Goal: Task Accomplishment & Management: Complete application form

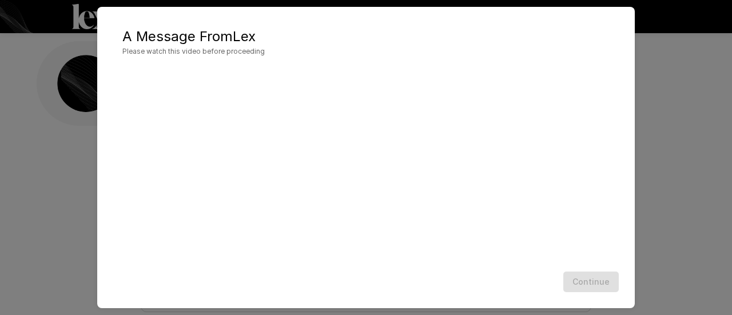
click at [657, 257] on div "A Message From [PERSON_NAME] Please watch this video before proceeding Continue" at bounding box center [366, 157] width 732 height 315
click at [602, 280] on div "Continue" at bounding box center [366, 282] width 515 height 30
click at [678, 126] on div "A Message From [PERSON_NAME] Please watch this video before proceeding Continue" at bounding box center [366, 157] width 732 height 315
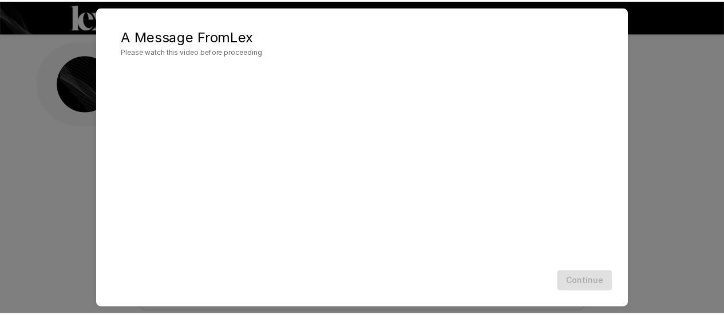
scroll to position [80, 0]
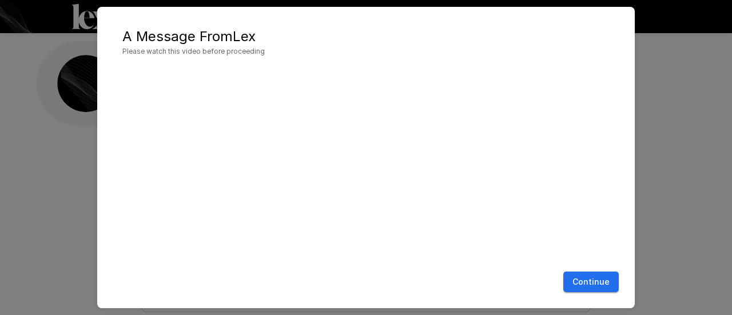
click at [595, 280] on button "Continue" at bounding box center [590, 282] width 55 height 21
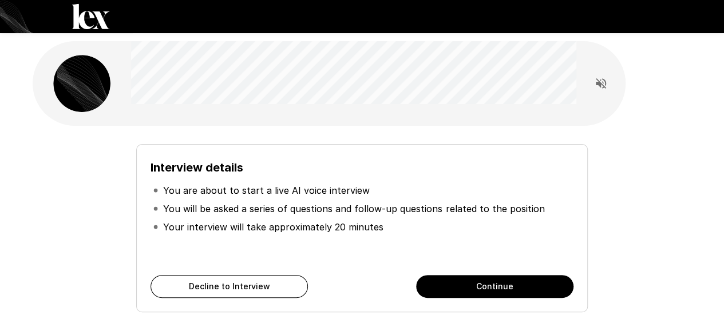
click at [454, 280] on button "Continue" at bounding box center [494, 286] width 157 height 23
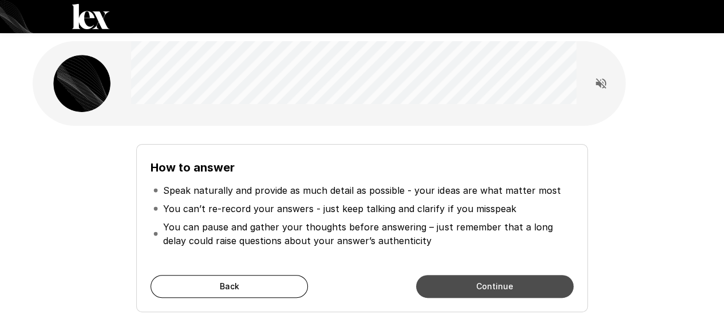
click at [453, 280] on button "Continue" at bounding box center [494, 286] width 157 height 23
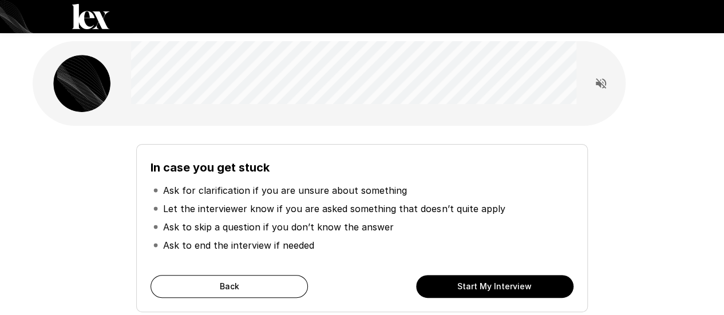
click at [434, 282] on button "Start My Interview" at bounding box center [494, 286] width 157 height 23
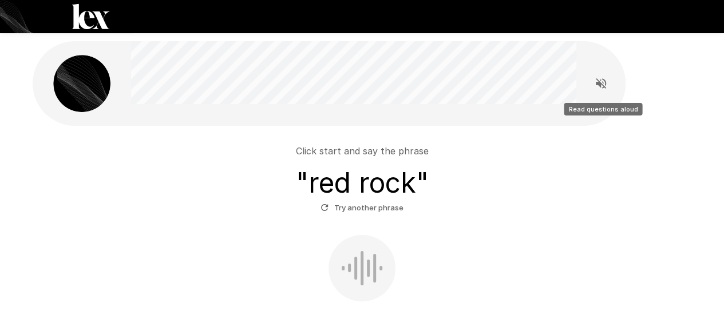
click at [599, 81] on icon "Read questions aloud" at bounding box center [601, 84] width 14 height 14
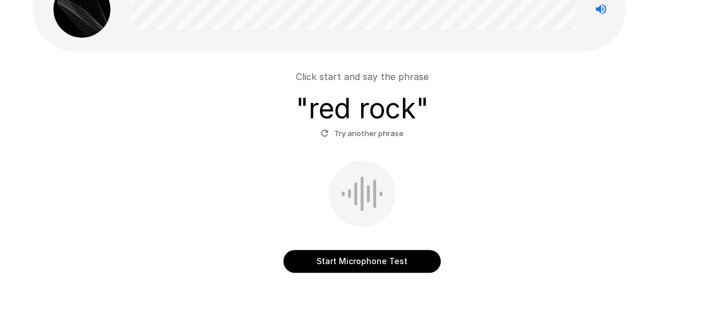
scroll to position [57, 0]
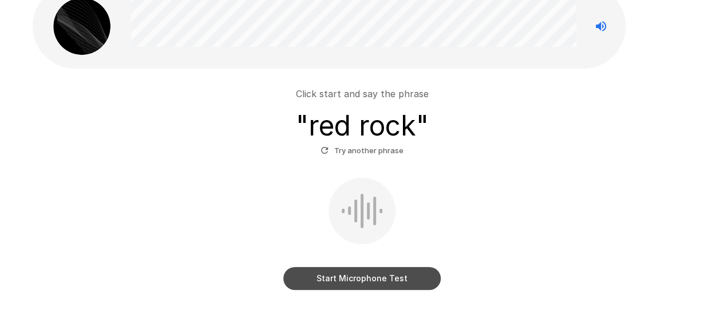
click at [374, 279] on button "Start Microphone Test" at bounding box center [361, 278] width 157 height 23
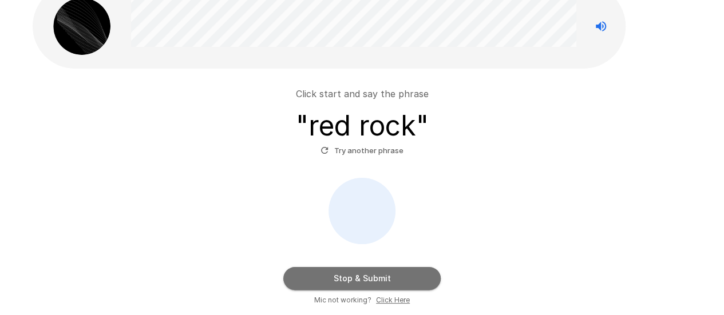
click at [377, 277] on button "Stop & Submit" at bounding box center [361, 278] width 157 height 23
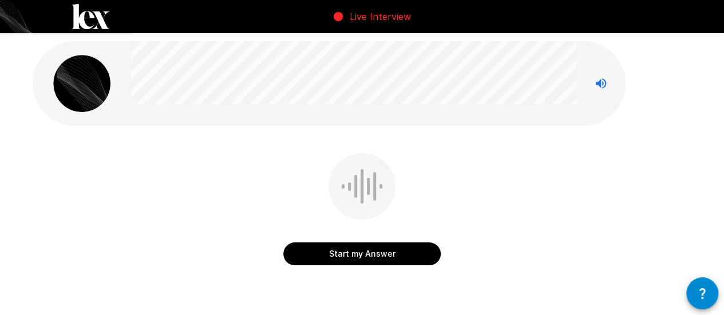
click at [403, 257] on button "Start my Answer" at bounding box center [361, 254] width 157 height 23
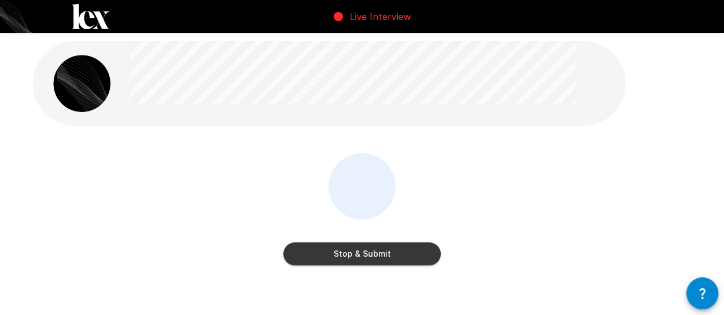
click at [395, 256] on button "Stop & Submit" at bounding box center [361, 254] width 157 height 23
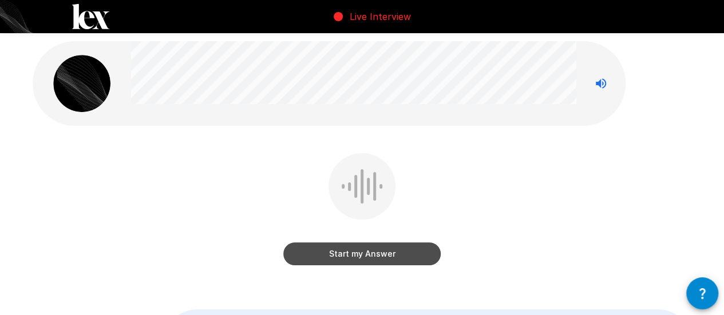
click at [396, 256] on button "Start my Answer" at bounding box center [361, 254] width 157 height 23
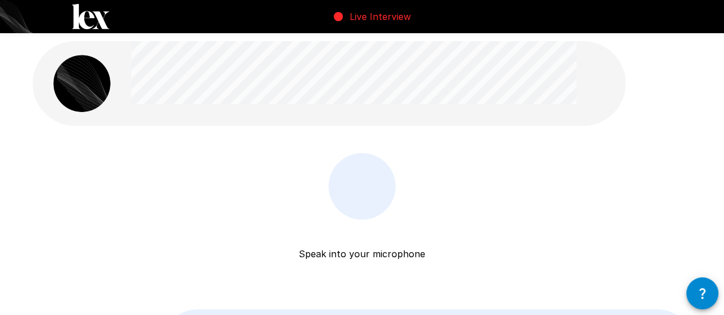
click at [396, 256] on p "Speak into your microphone" at bounding box center [362, 240] width 126 height 41
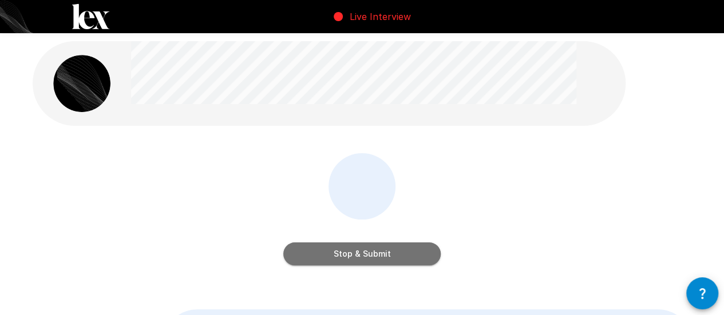
click at [403, 251] on button "Stop & Submit" at bounding box center [361, 254] width 157 height 23
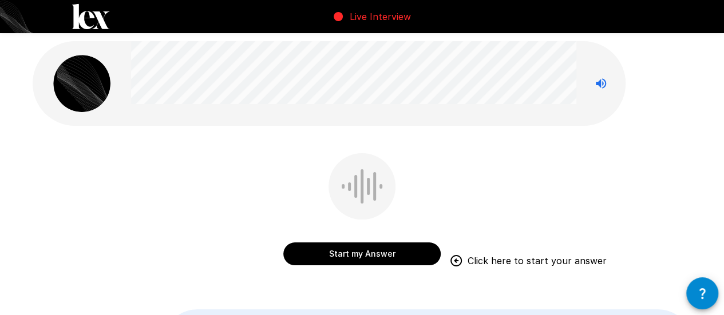
click at [388, 257] on button "Start my Answer" at bounding box center [361, 254] width 157 height 23
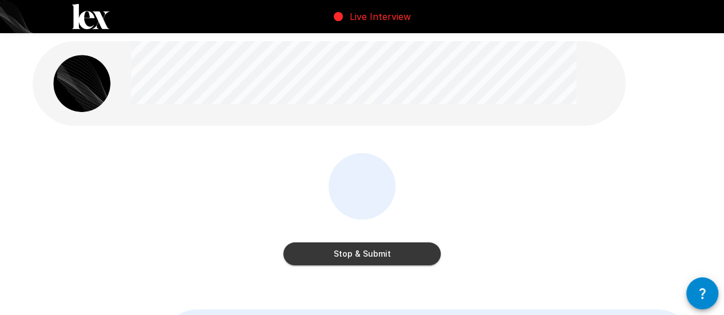
click at [403, 255] on button "Stop & Submit" at bounding box center [361, 254] width 157 height 23
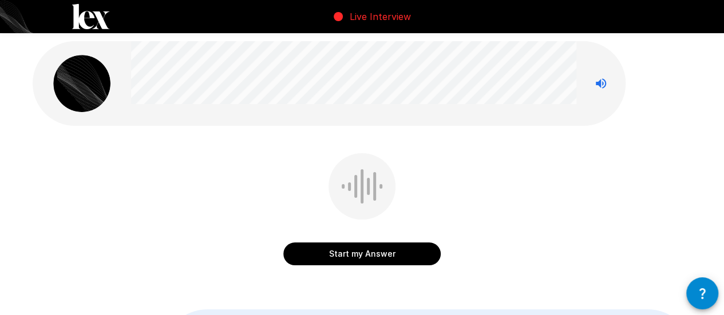
click at [400, 255] on button "Start my Answer" at bounding box center [361, 254] width 157 height 23
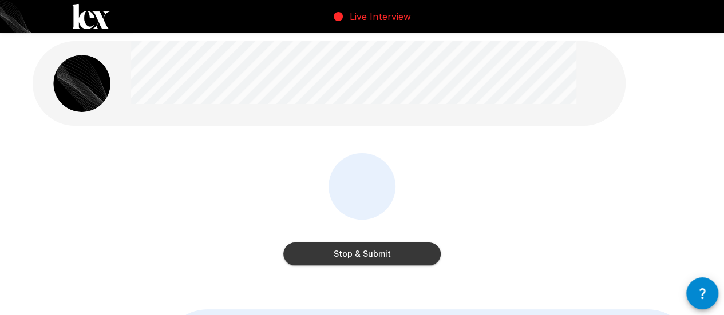
click at [416, 256] on button "Stop & Submit" at bounding box center [361, 254] width 157 height 23
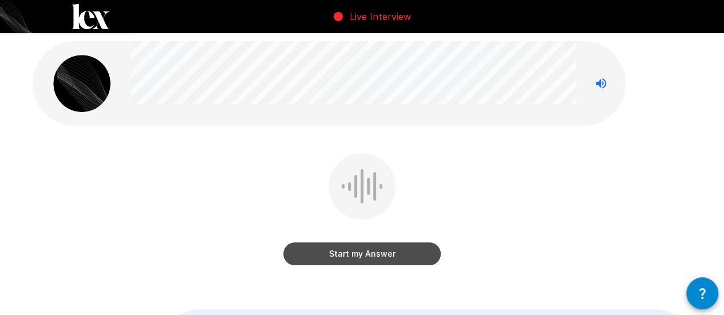
drag, startPoint x: 411, startPoint y: 256, endPoint x: 459, endPoint y: 249, distance: 48.6
click at [411, 256] on button "Start my Answer" at bounding box center [361, 254] width 157 height 23
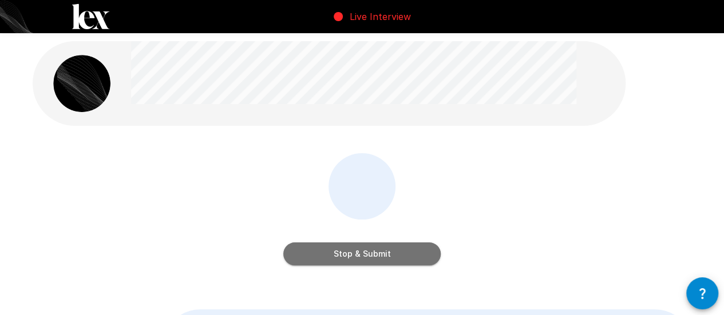
click at [369, 248] on button "Stop & Submit" at bounding box center [361, 254] width 157 height 23
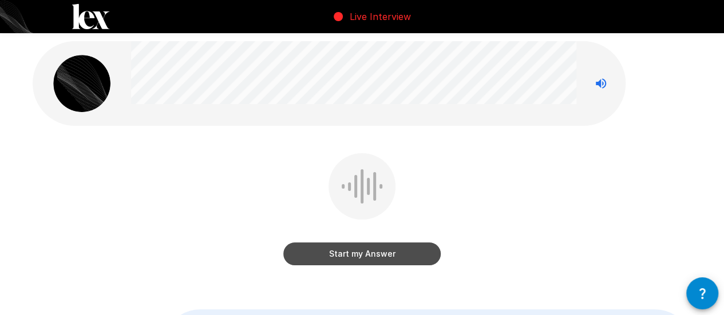
click at [408, 259] on button "Start my Answer" at bounding box center [361, 254] width 157 height 23
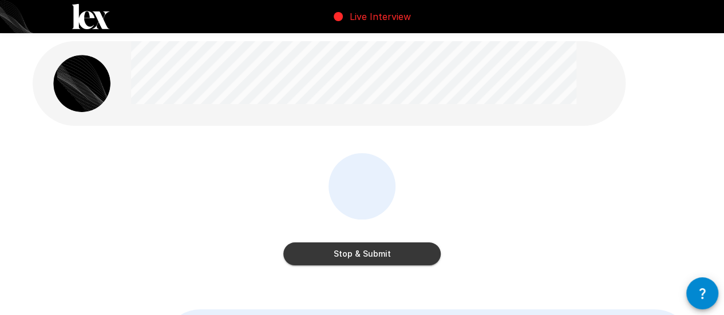
click at [380, 253] on button "Stop & Submit" at bounding box center [361, 254] width 157 height 23
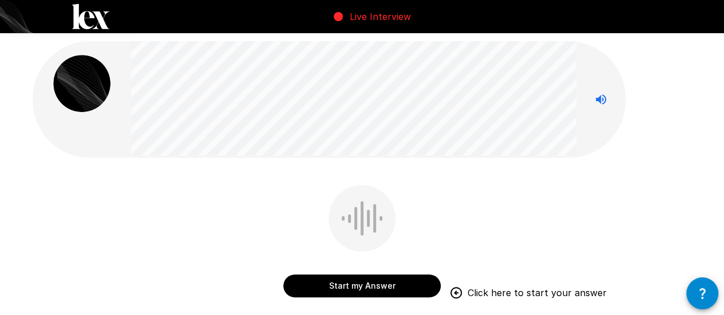
click at [367, 283] on button "Start my Answer" at bounding box center [361, 286] width 157 height 23
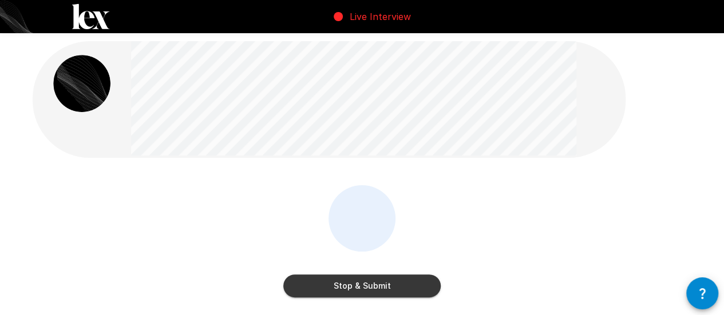
click at [379, 285] on button "Stop & Submit" at bounding box center [361, 286] width 157 height 23
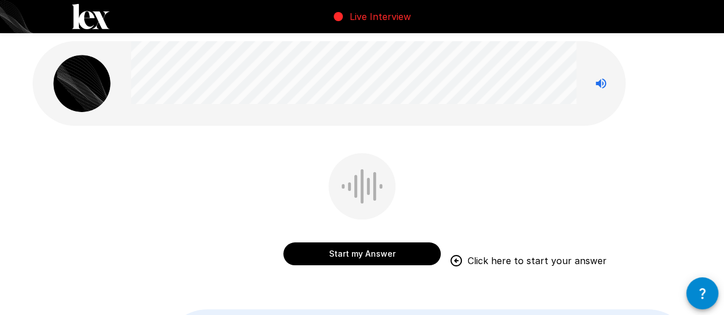
click at [372, 255] on button "Start my Answer" at bounding box center [361, 254] width 157 height 23
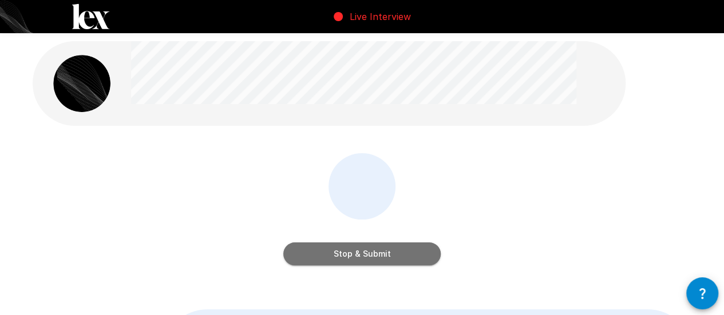
click at [390, 250] on button "Stop & Submit" at bounding box center [361, 254] width 157 height 23
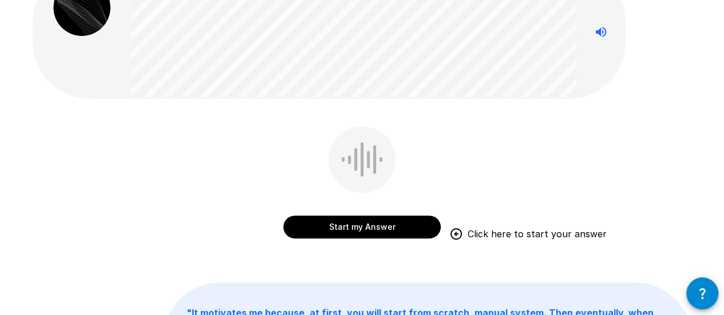
scroll to position [58, 0]
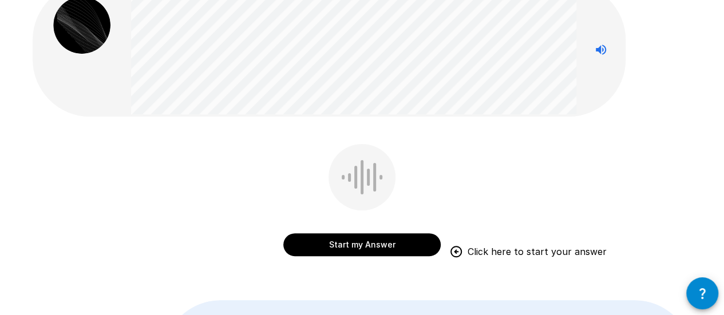
click at [387, 244] on button "Start my Answer" at bounding box center [361, 244] width 157 height 23
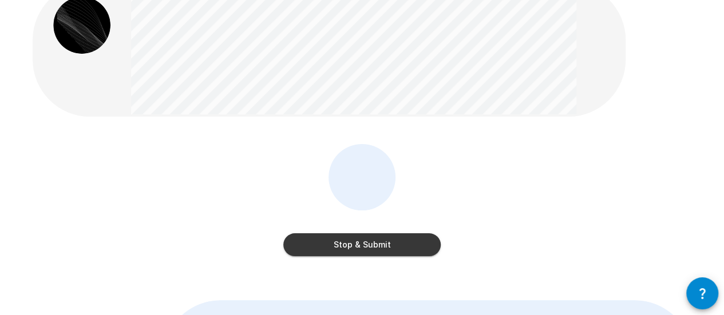
click at [367, 239] on button "Stop & Submit" at bounding box center [361, 244] width 157 height 23
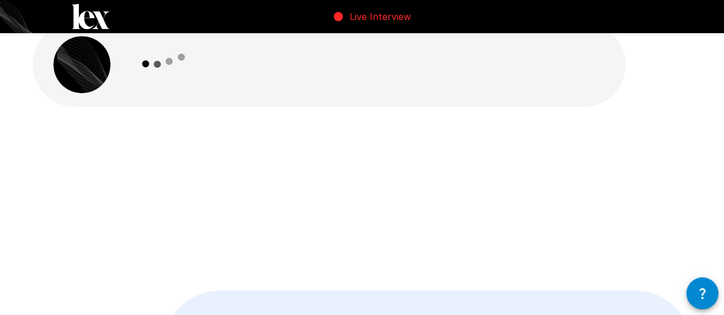
scroll to position [0, 0]
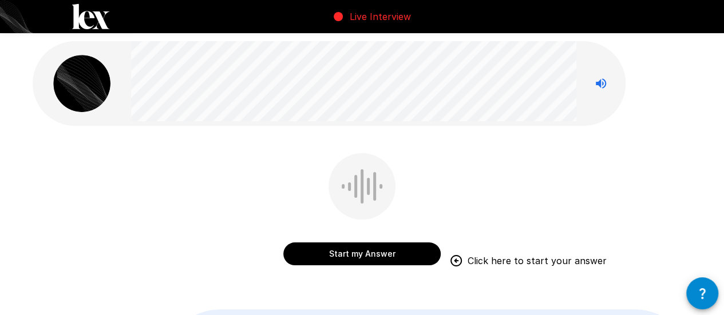
click at [339, 253] on button "Start my Answer" at bounding box center [361, 254] width 157 height 23
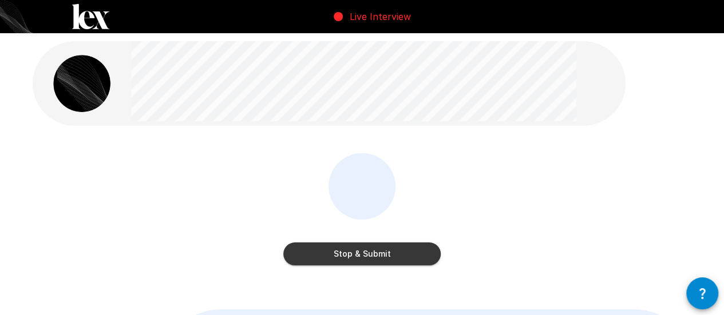
click at [381, 255] on button "Stop & Submit" at bounding box center [361, 254] width 157 height 23
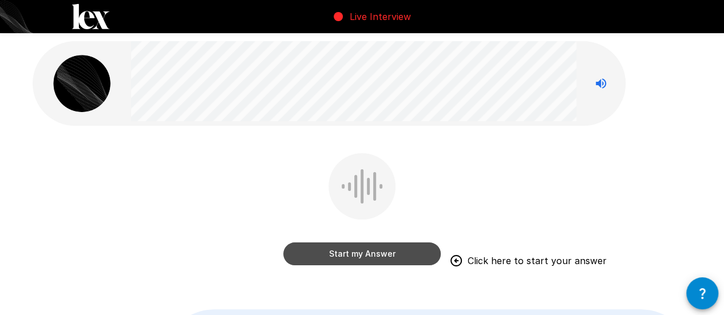
click at [383, 252] on button "Start my Answer" at bounding box center [361, 254] width 157 height 23
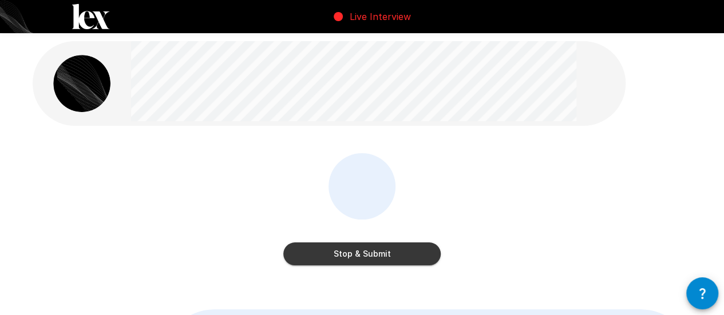
click at [394, 254] on button "Stop & Submit" at bounding box center [361, 254] width 157 height 23
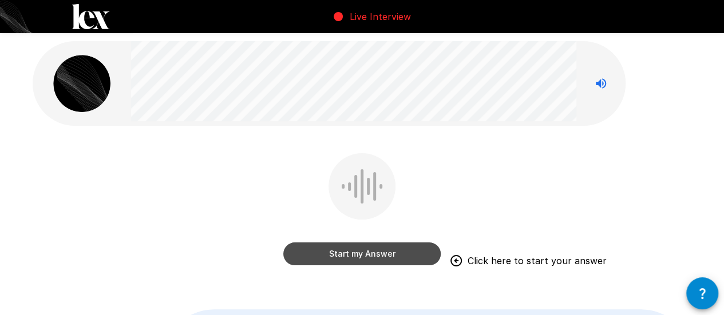
click at [374, 256] on button "Start my Answer" at bounding box center [361, 254] width 157 height 23
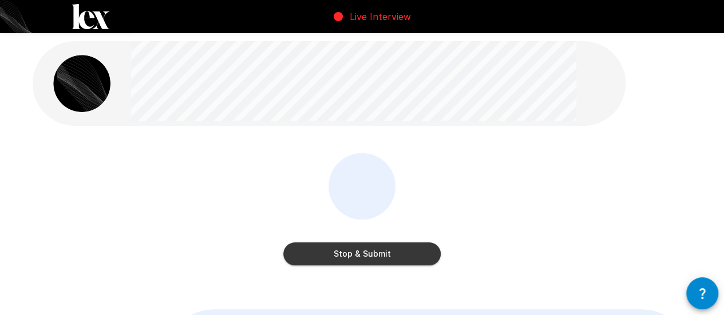
click at [329, 250] on button "Stop & Submit" at bounding box center [361, 254] width 157 height 23
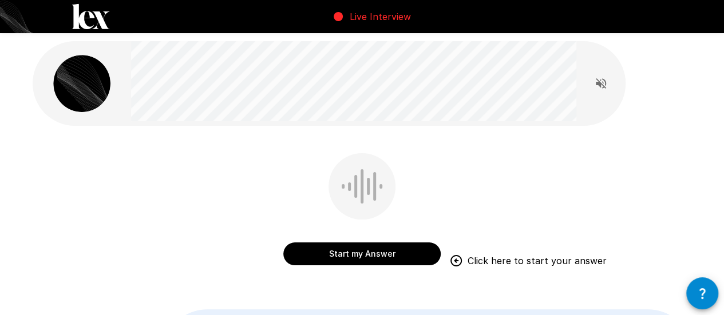
click at [330, 250] on button "Start my Answer" at bounding box center [361, 254] width 157 height 23
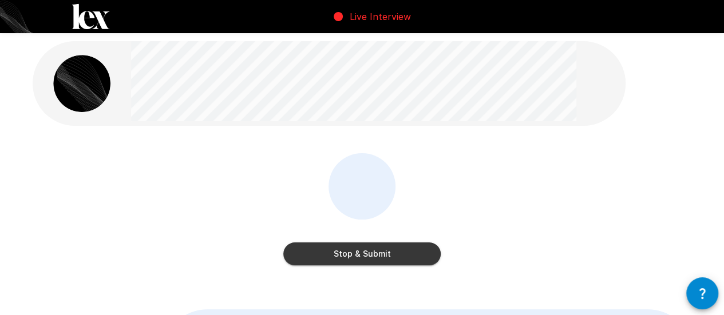
click at [352, 263] on button "Stop & Submit" at bounding box center [361, 254] width 157 height 23
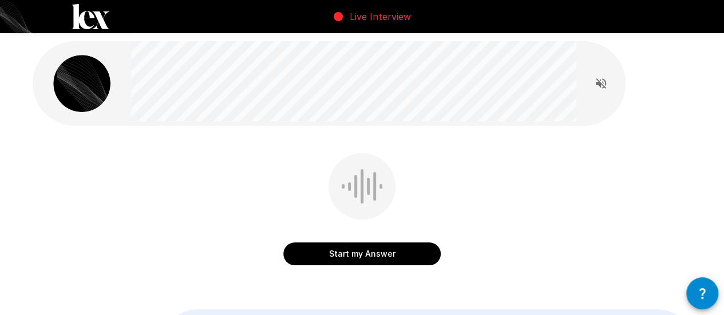
click at [605, 87] on icon "Read questions aloud" at bounding box center [601, 84] width 14 height 14
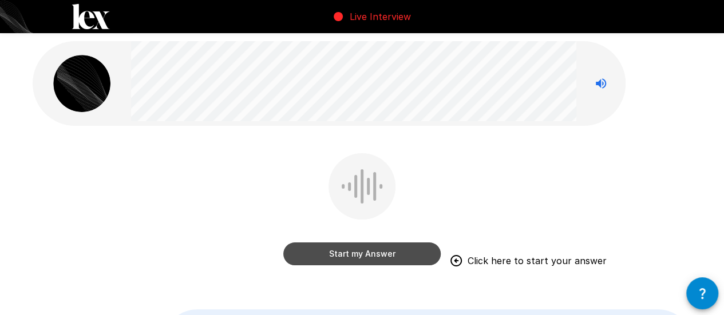
click at [405, 251] on button "Start my Answer" at bounding box center [361, 254] width 157 height 23
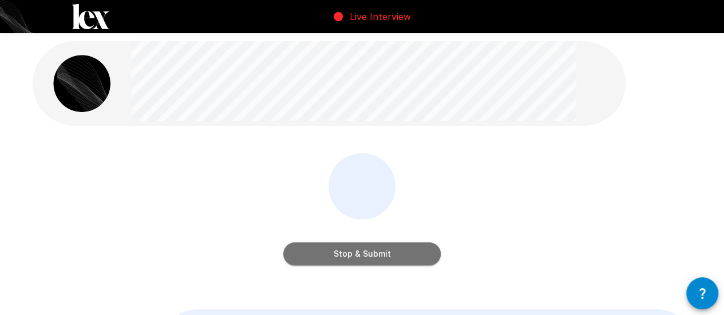
click at [409, 259] on button "Stop & Submit" at bounding box center [361, 254] width 157 height 23
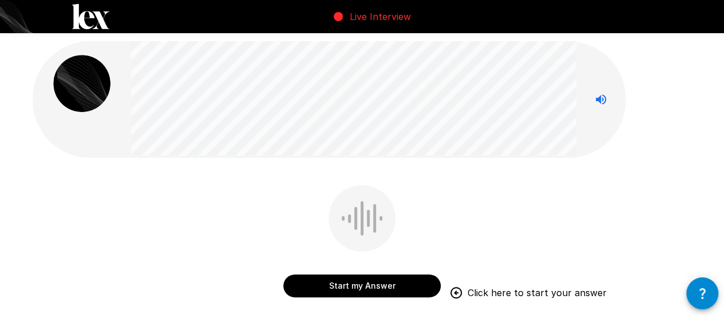
click at [424, 290] on button "Start my Answer" at bounding box center [361, 286] width 157 height 23
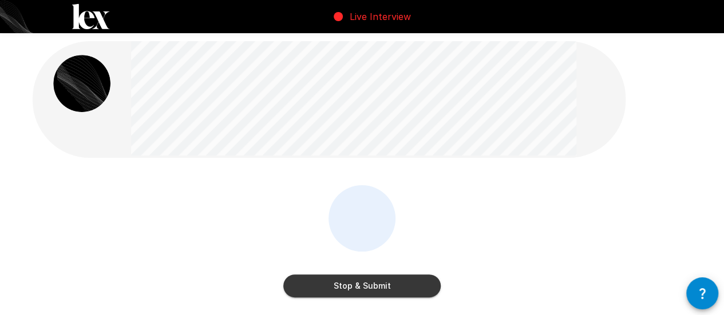
click at [380, 292] on button "Stop & Submit" at bounding box center [361, 286] width 157 height 23
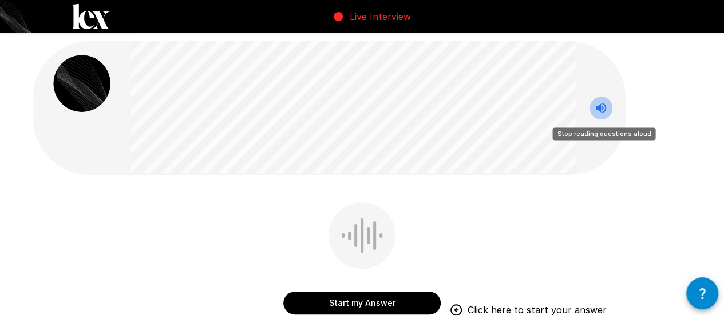
click at [596, 113] on icon "Stop reading questions aloud" at bounding box center [601, 108] width 14 height 14
click at [392, 305] on button "Start my Answer" at bounding box center [361, 303] width 157 height 23
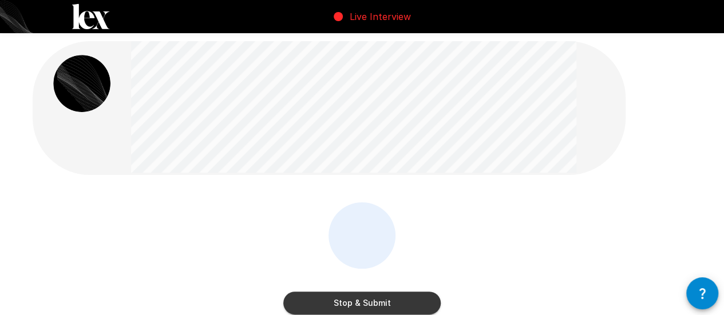
click at [408, 301] on button "Stop & Submit" at bounding box center [361, 303] width 157 height 23
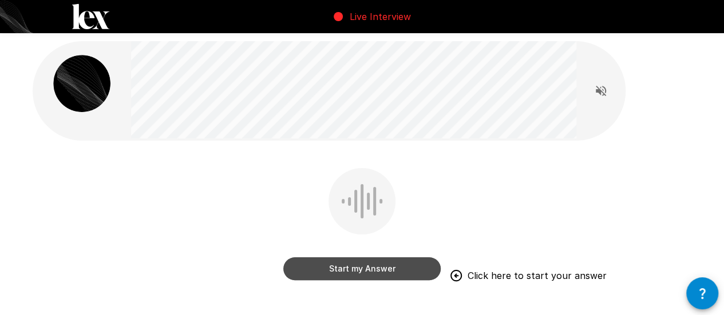
click at [392, 274] on button "Start my Answer" at bounding box center [361, 268] width 157 height 23
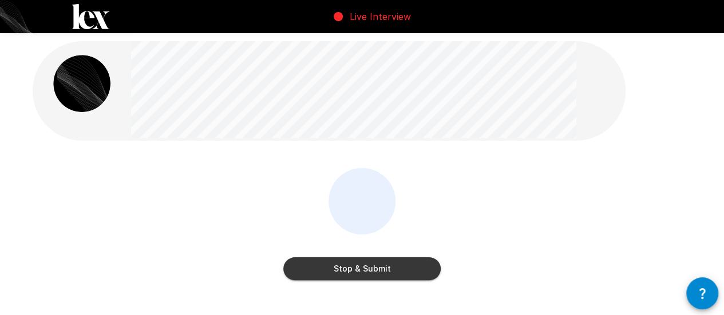
click at [295, 260] on button "Stop & Submit" at bounding box center [361, 268] width 157 height 23
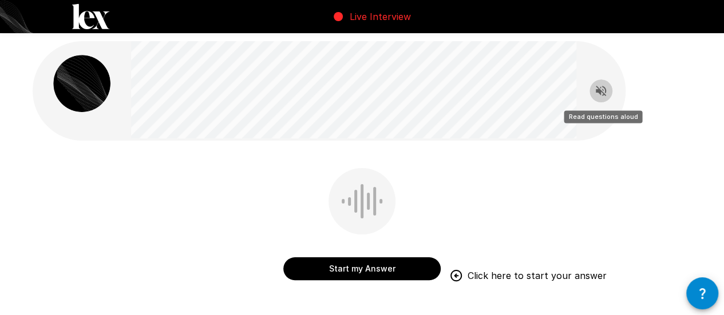
click at [601, 93] on icon "Read questions aloud" at bounding box center [601, 91] width 14 height 14
click at [366, 270] on button "Start my Answer" at bounding box center [361, 268] width 157 height 23
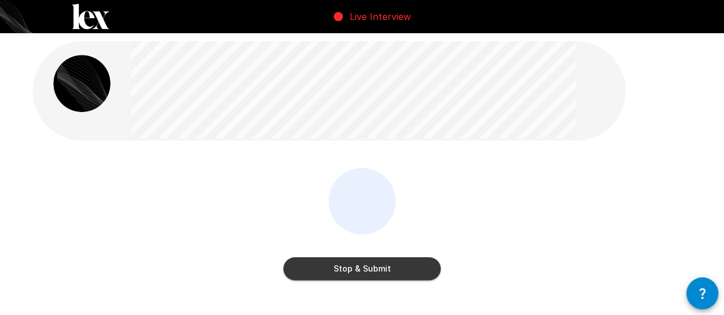
click at [376, 281] on div "Stop & Submit" at bounding box center [361, 226] width 157 height 117
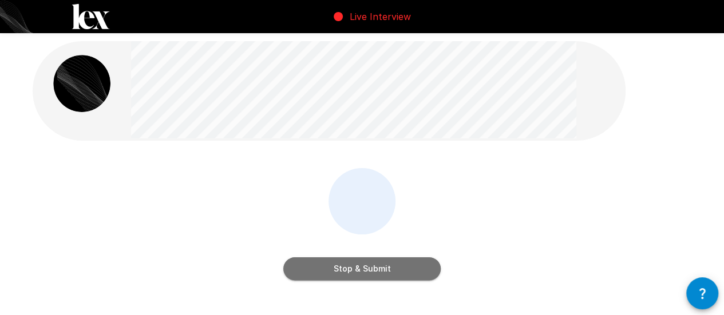
click at [375, 271] on button "Stop & Submit" at bounding box center [361, 268] width 157 height 23
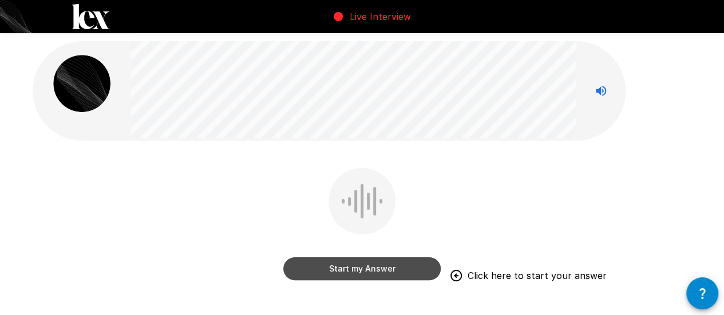
click at [333, 276] on button "Start my Answer" at bounding box center [361, 268] width 157 height 23
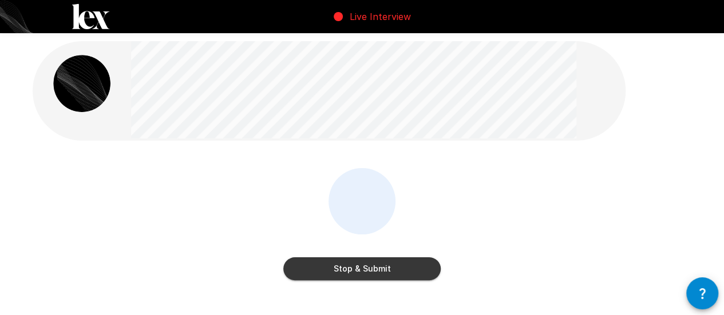
click at [422, 266] on button "Stop & Submit" at bounding box center [361, 268] width 157 height 23
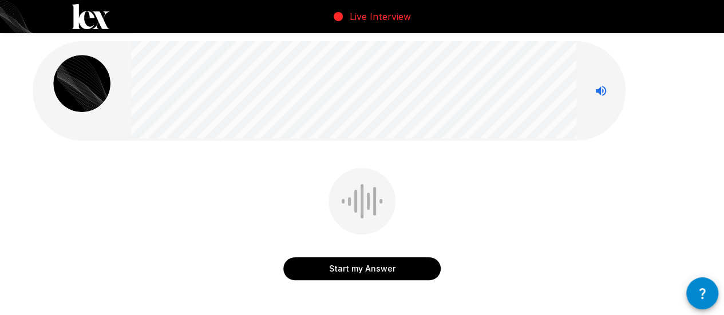
click at [347, 264] on button "Start my Answer" at bounding box center [361, 268] width 157 height 23
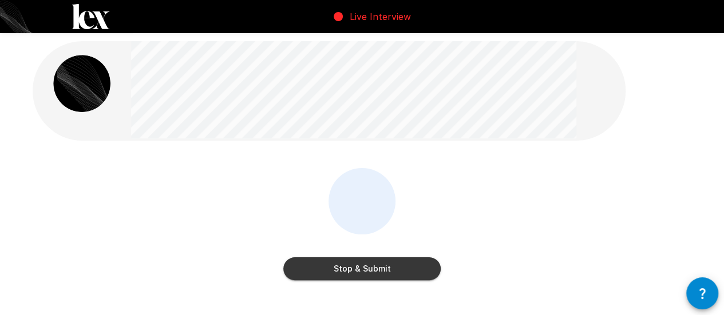
click at [406, 267] on button "Stop & Submit" at bounding box center [361, 268] width 157 height 23
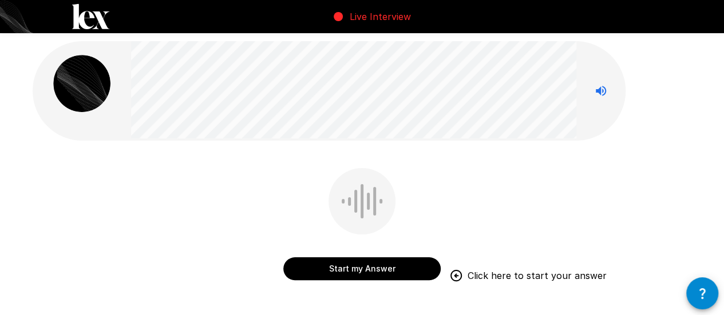
click at [336, 273] on button "Start my Answer" at bounding box center [361, 268] width 157 height 23
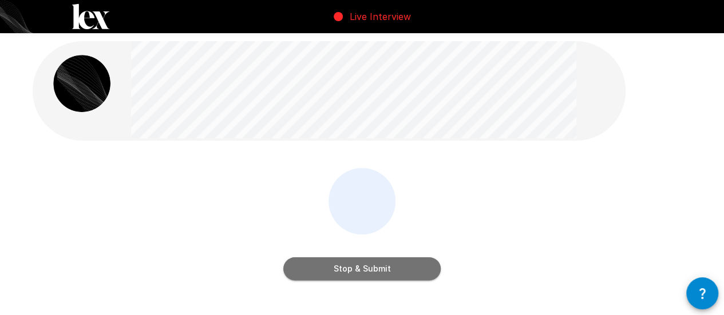
click at [372, 276] on button "Stop & Submit" at bounding box center [361, 268] width 157 height 23
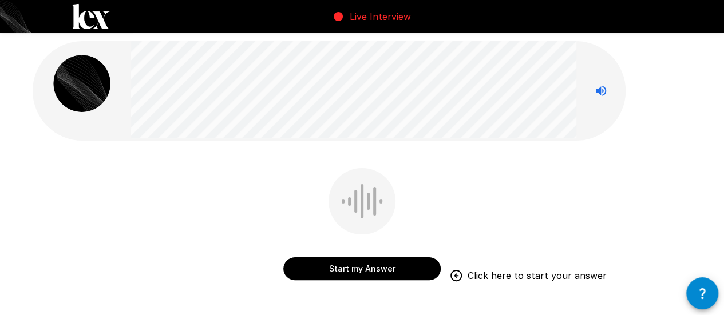
click at [339, 268] on button "Start my Answer" at bounding box center [361, 268] width 157 height 23
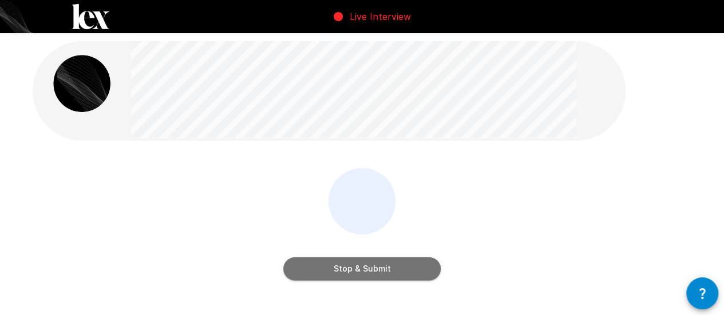
click at [391, 271] on button "Stop & Submit" at bounding box center [361, 268] width 157 height 23
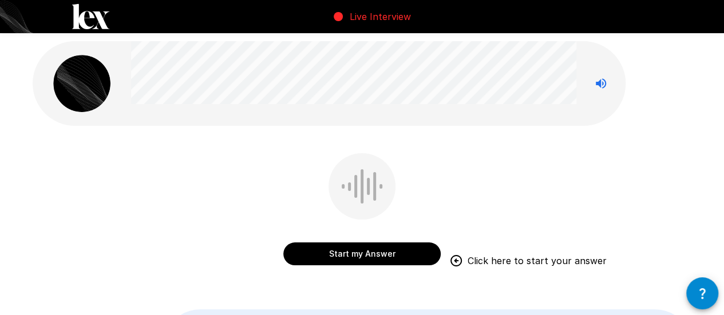
click at [299, 259] on button "Start my Answer" at bounding box center [361, 254] width 157 height 23
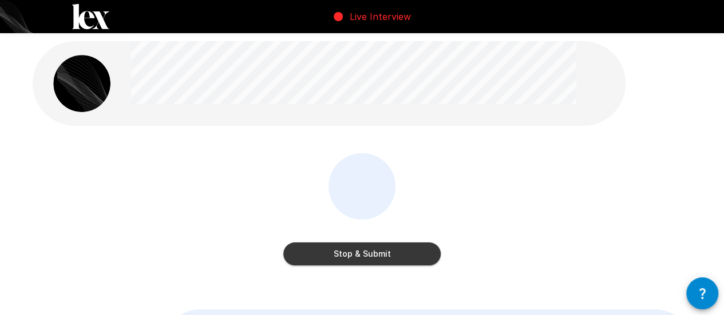
click at [380, 248] on button "Stop & Submit" at bounding box center [361, 254] width 157 height 23
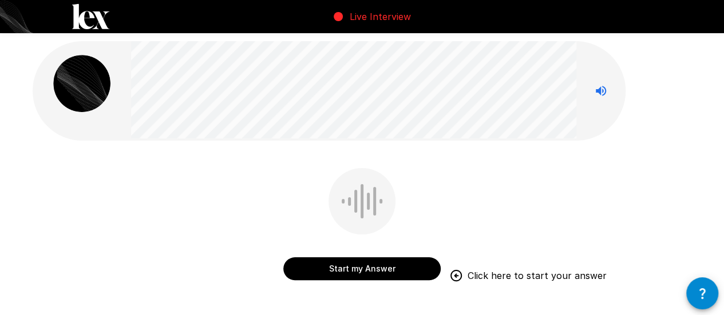
click at [395, 264] on button "Start my Answer" at bounding box center [361, 268] width 157 height 23
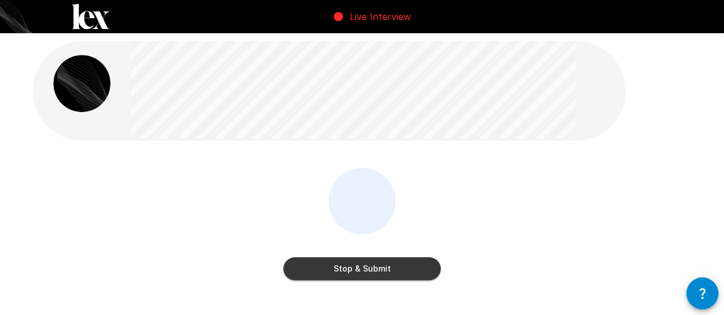
click at [379, 273] on button "Stop & Submit" at bounding box center [361, 268] width 157 height 23
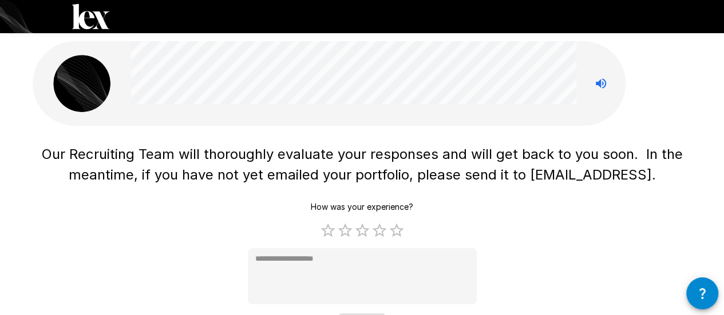
scroll to position [45, 0]
